Goal: Use online tool/utility: Utilize a website feature to perform a specific function

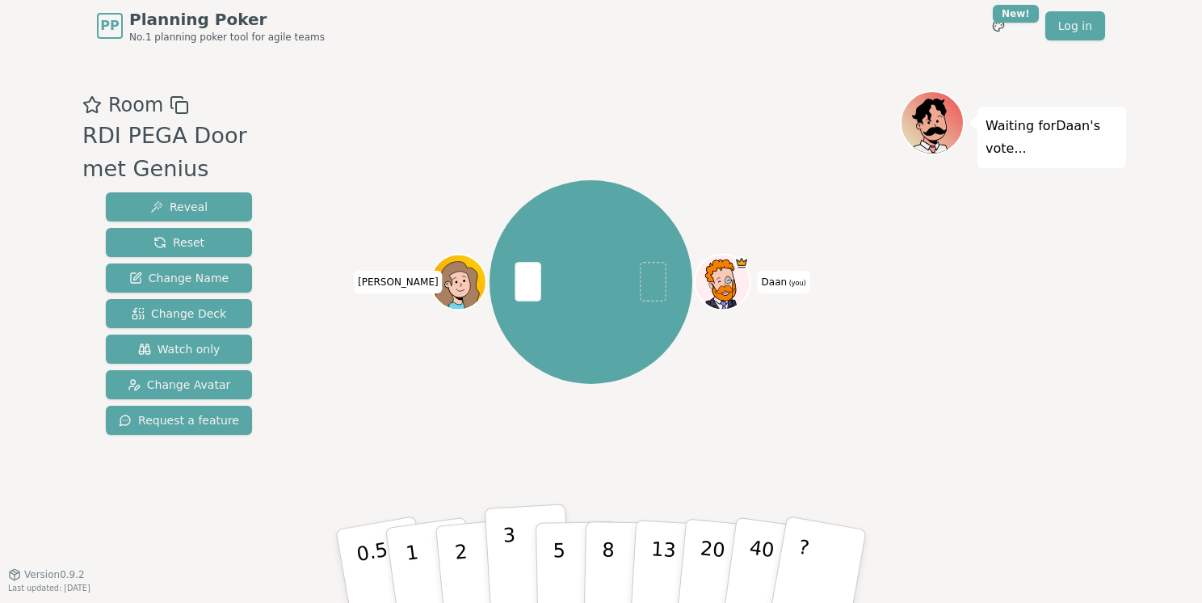
click at [516, 557] on button "3" at bounding box center [529, 566] width 88 height 126
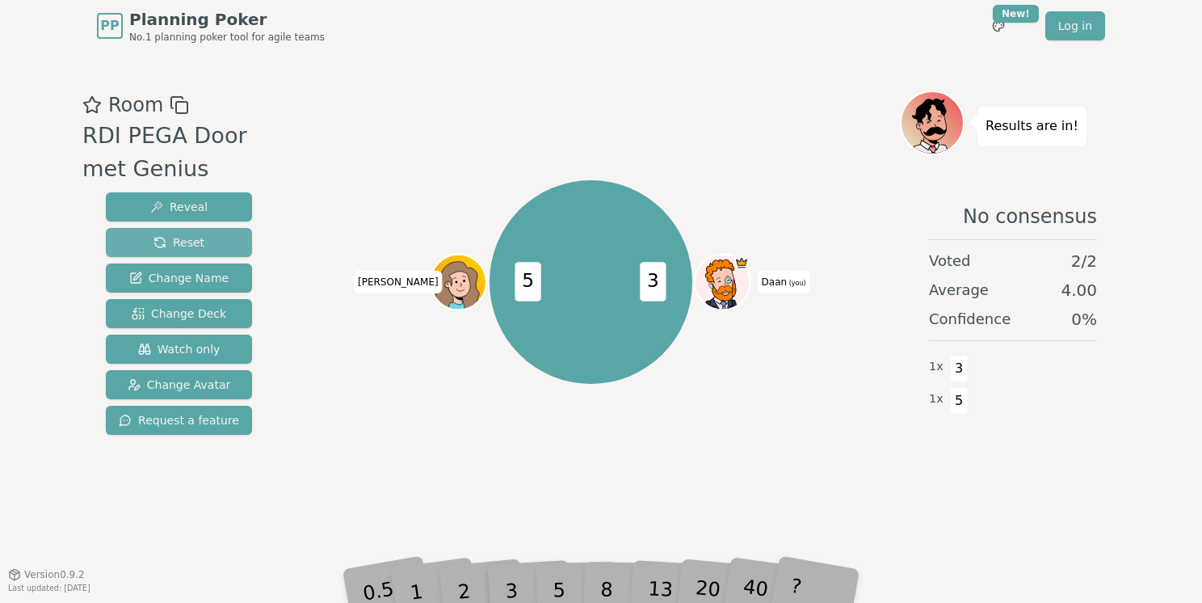
click at [232, 243] on button "Reset" at bounding box center [179, 242] width 146 height 29
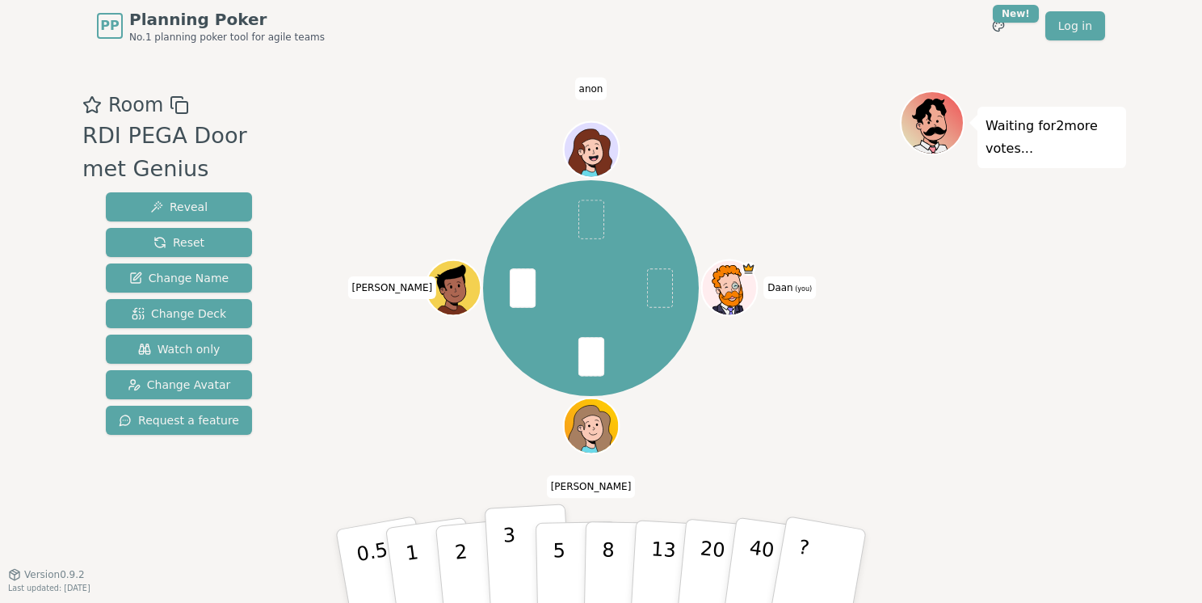
click at [519, 557] on button "3" at bounding box center [529, 566] width 88 height 126
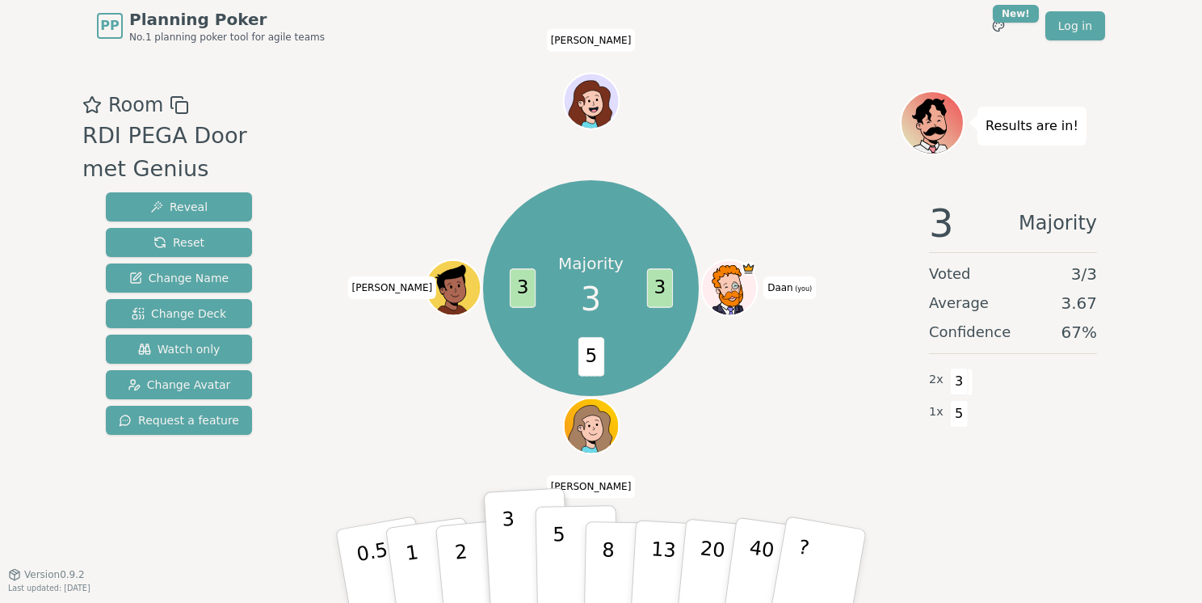
click at [562, 538] on button "5" at bounding box center [577, 566] width 83 height 123
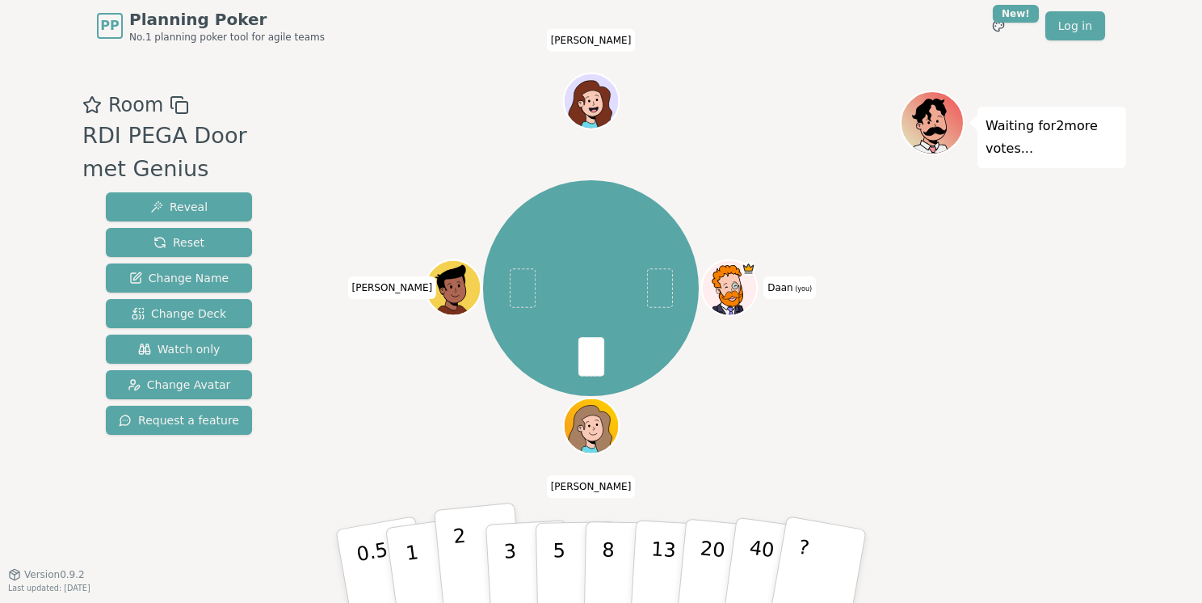
click at [468, 570] on button "2" at bounding box center [480, 566] width 92 height 128
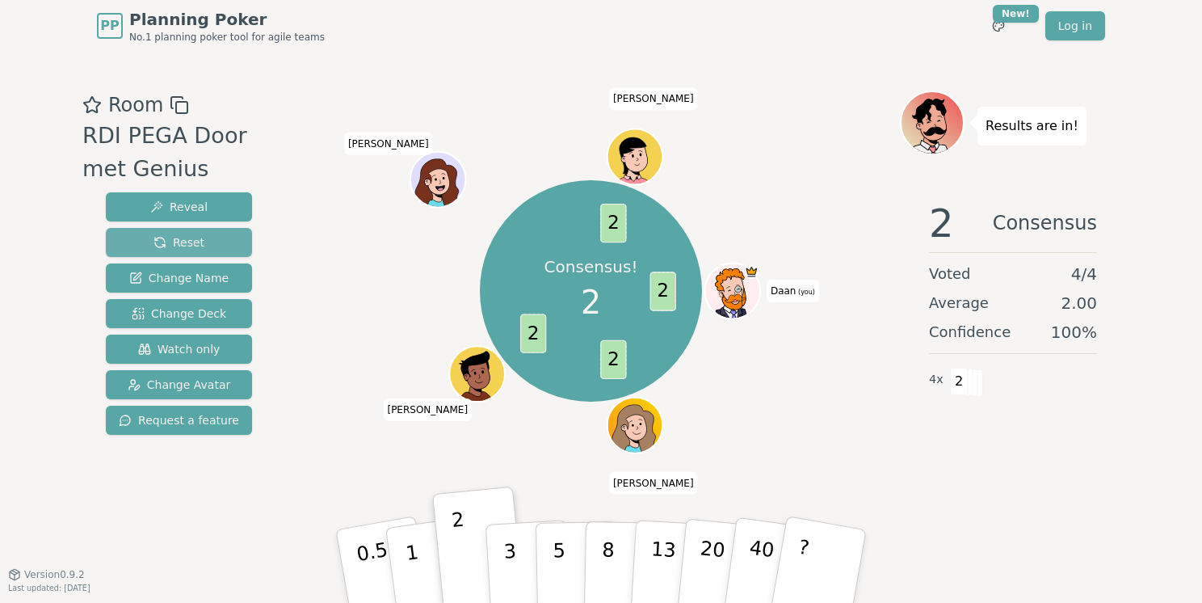
click at [199, 238] on span "Reset" at bounding box center [178, 242] width 51 height 16
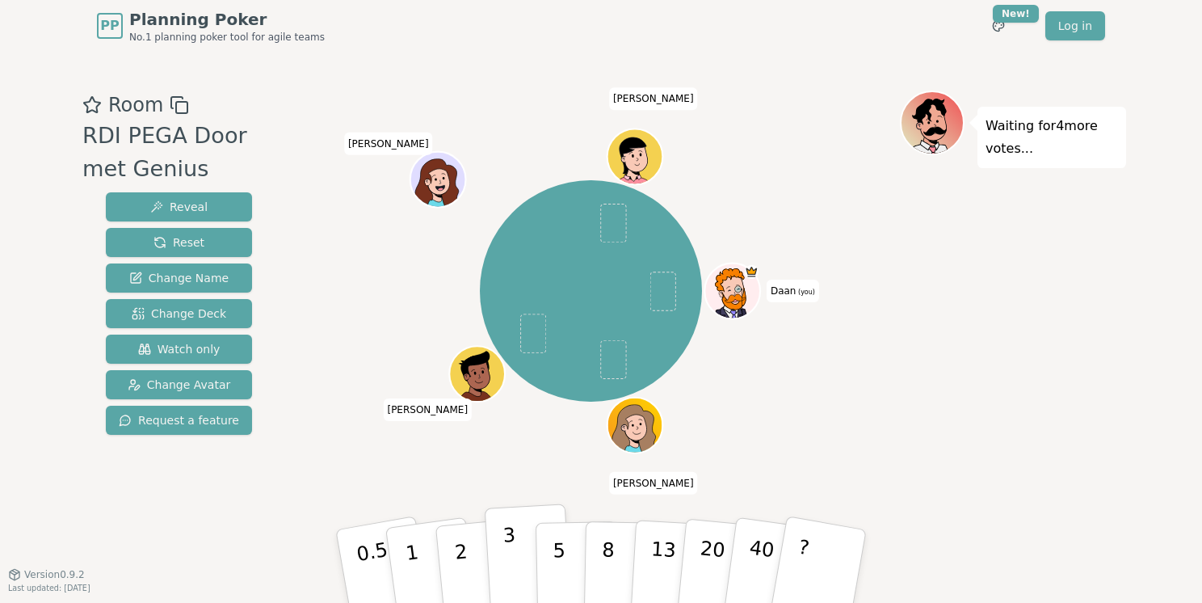
click at [516, 586] on button "3" at bounding box center [529, 566] width 88 height 126
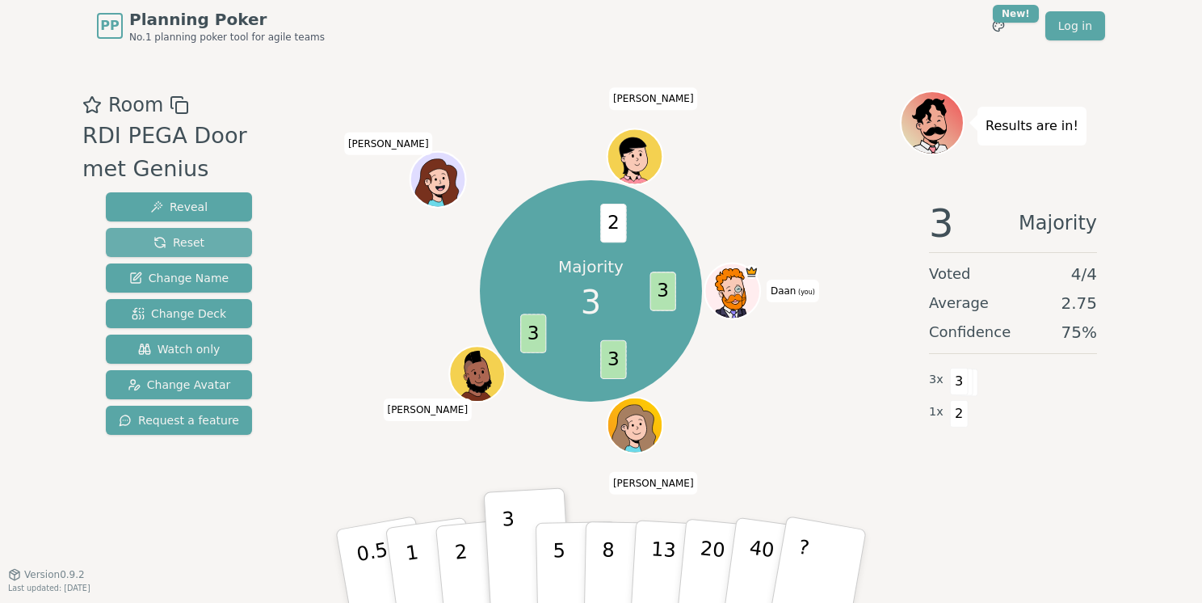
click at [207, 241] on button "Reset" at bounding box center [179, 242] width 146 height 29
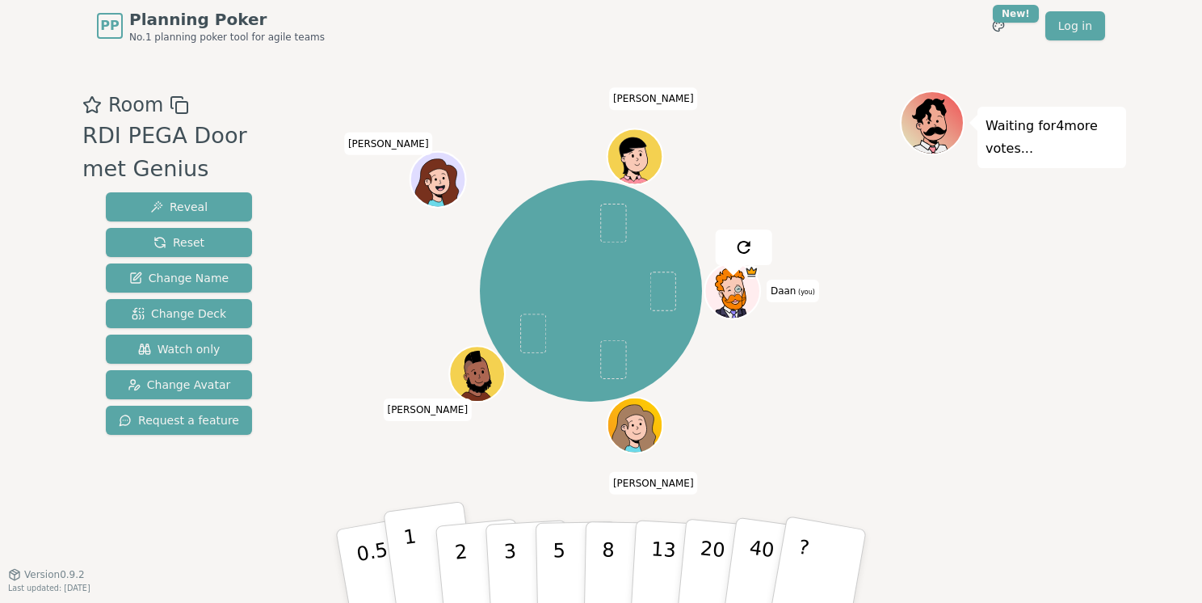
click at [420, 575] on button "1" at bounding box center [431, 566] width 96 height 131
click at [375, 575] on p "0.5" at bounding box center [374, 567] width 45 height 91
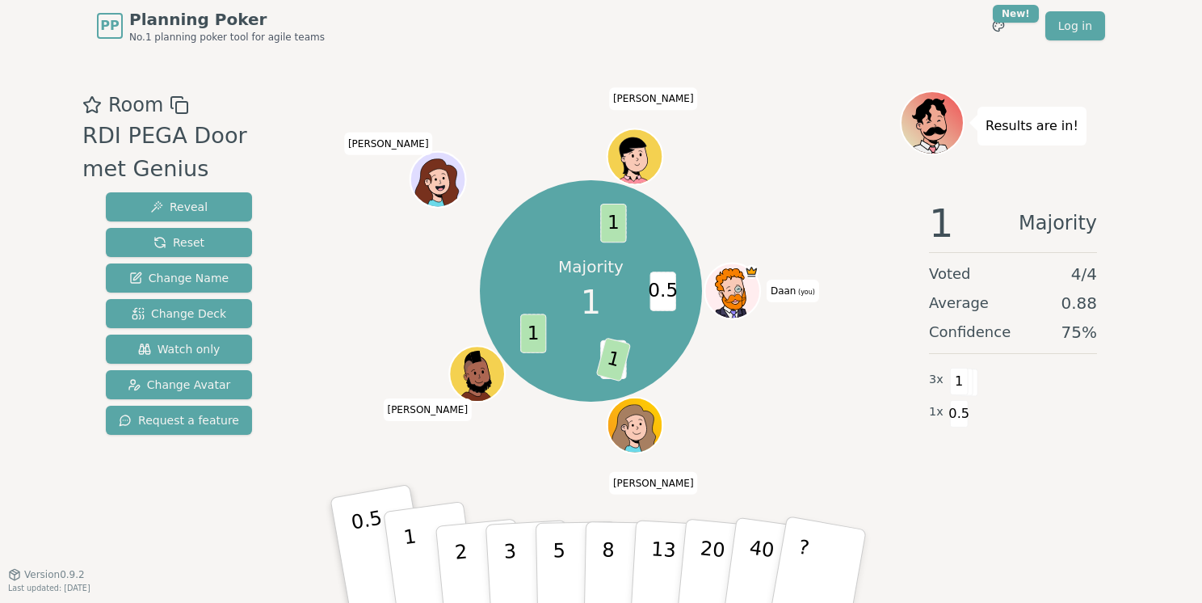
click at [412, 553] on p "1" at bounding box center [414, 568] width 24 height 88
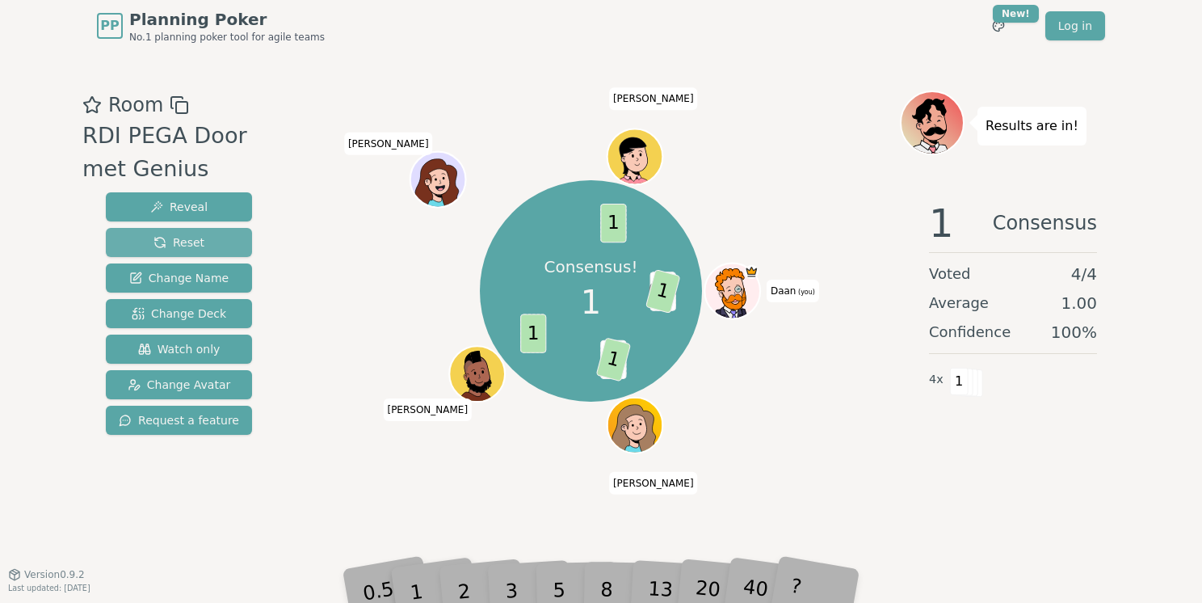
click at [201, 241] on span "Reset" at bounding box center [178, 242] width 51 height 16
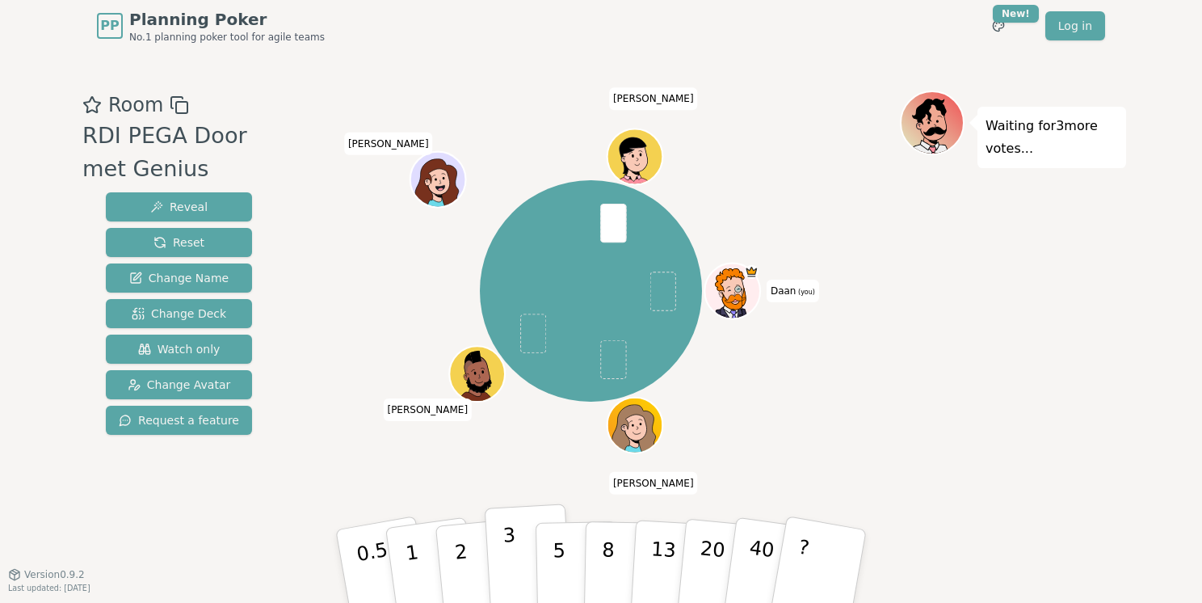
click at [511, 564] on p "3" at bounding box center [511, 567] width 18 height 88
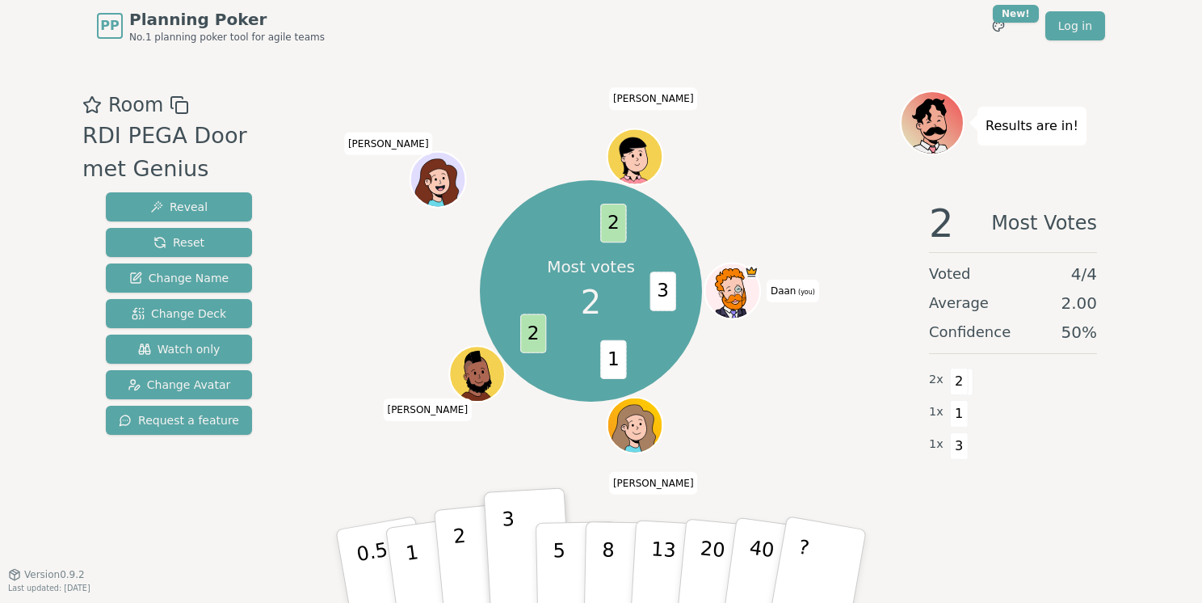
click at [466, 554] on button "2" at bounding box center [480, 566] width 92 height 128
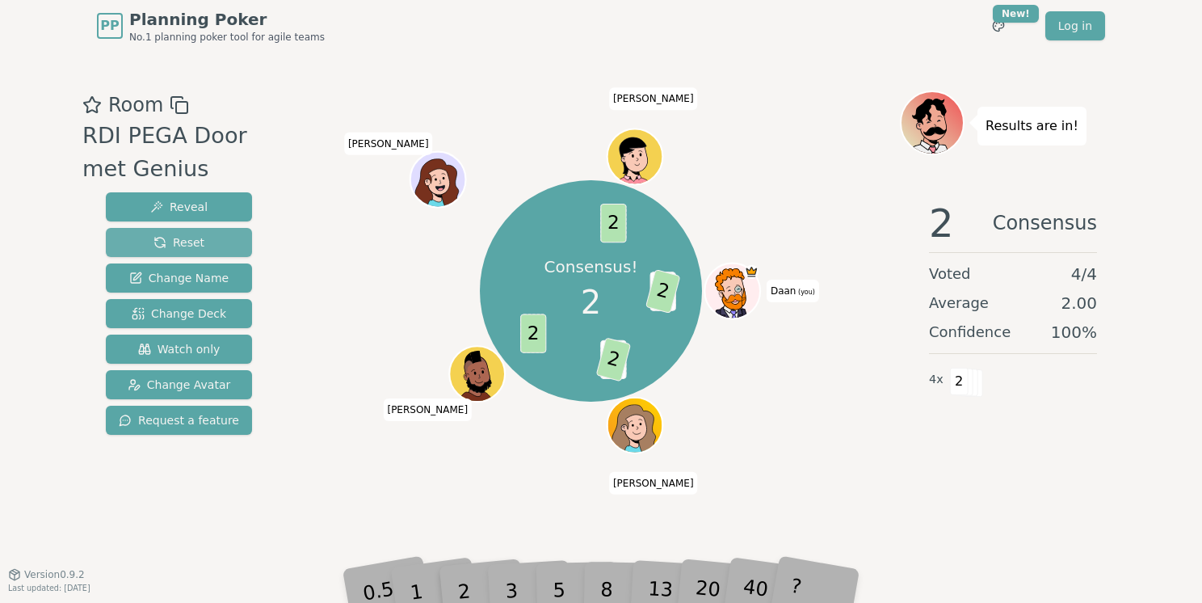
click at [209, 243] on button "Reset" at bounding box center [179, 242] width 146 height 29
